Goal: Information Seeking & Learning: Learn about a topic

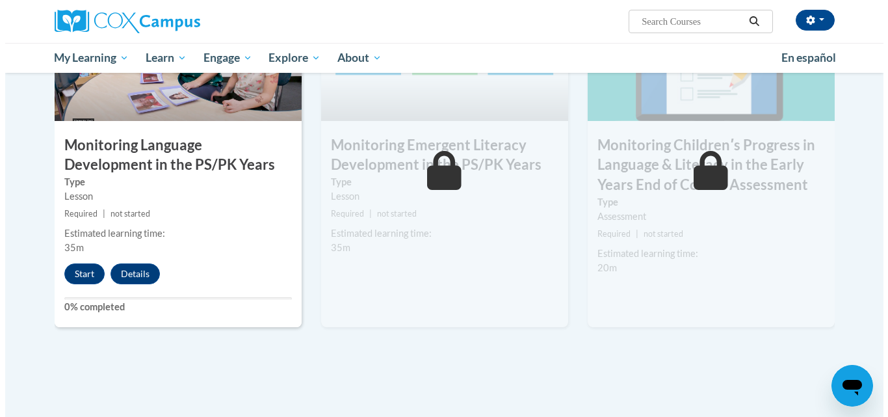
scroll to position [1145, 0]
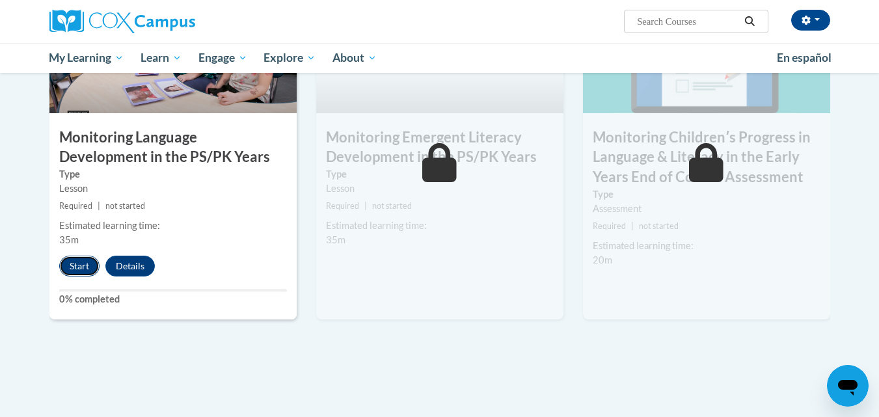
click at [69, 264] on button "Start" at bounding box center [79, 266] width 40 height 21
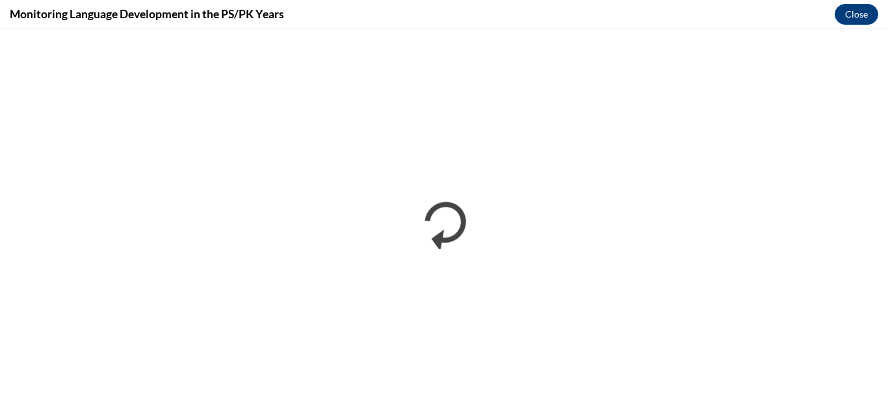
scroll to position [0, 0]
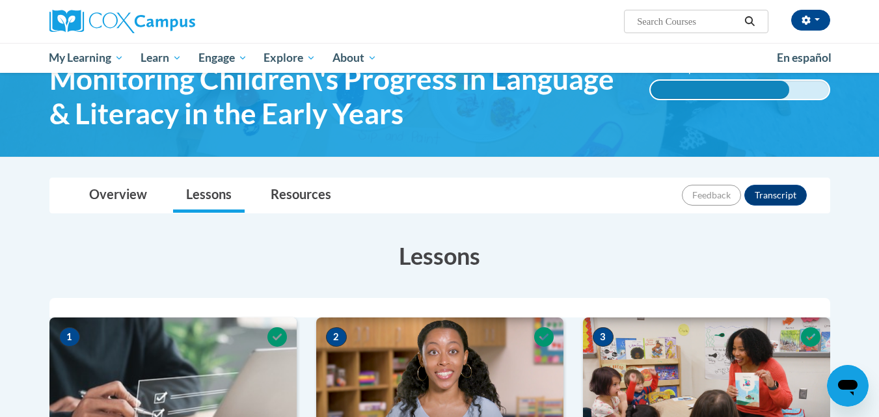
scroll to position [97, 0]
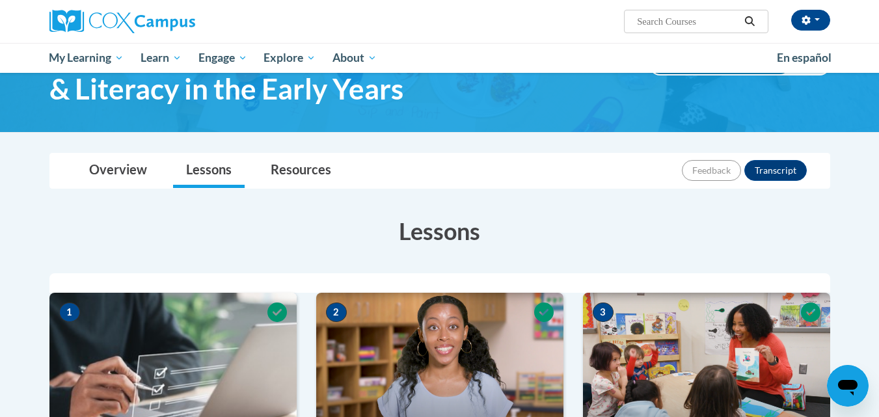
click at [878, 320] on html "[PERSON_NAME] ([GEOGRAPHIC_DATA]/[GEOGRAPHIC_DATA] UTC-05:00) My Profile Inbox …" at bounding box center [439, 111] width 879 height 417
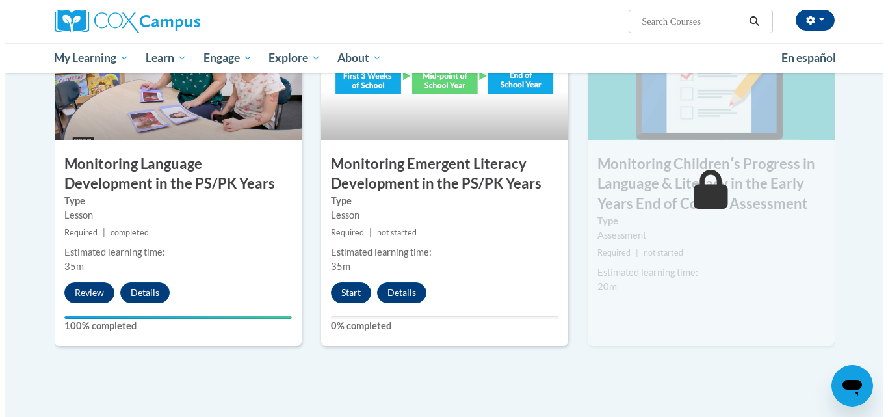
scroll to position [1119, 0]
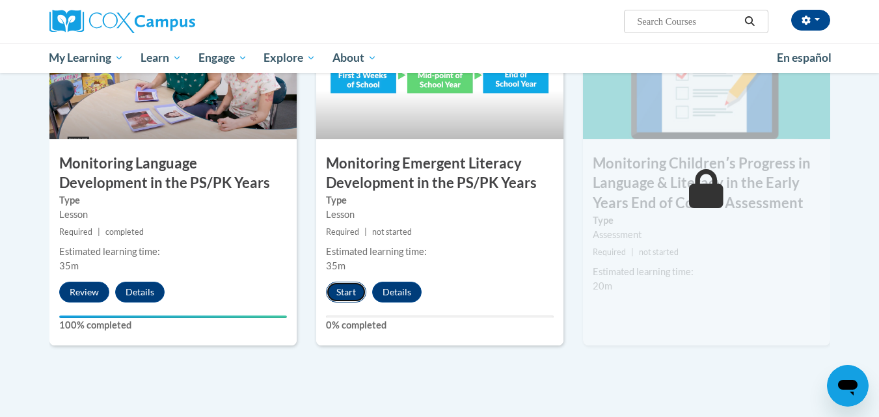
click at [344, 290] on button "Start" at bounding box center [346, 292] width 40 height 21
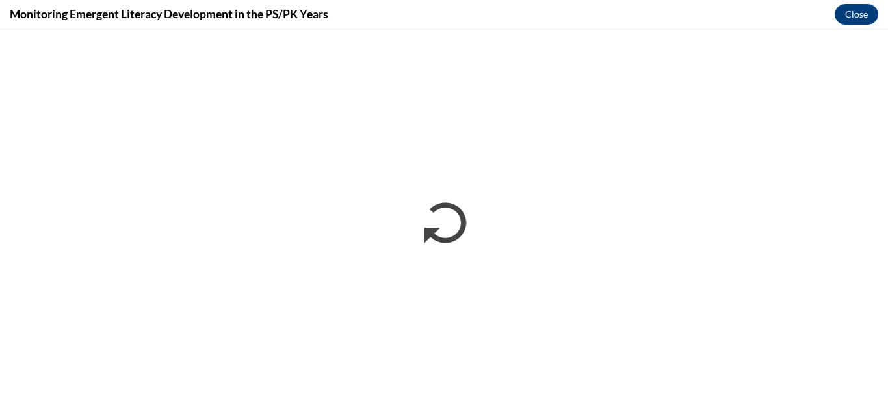
scroll to position [0, 0]
